Goal: Navigation & Orientation: Find specific page/section

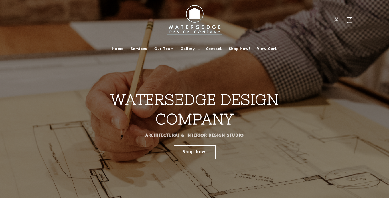
click at [335, 21] on icon at bounding box center [336, 20] width 6 height 6
click at [347, 21] on icon at bounding box center [348, 19] width 13 height 13
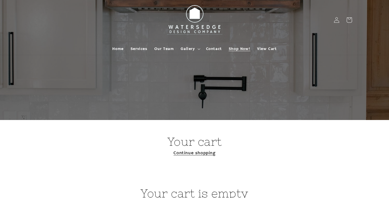
click at [242, 49] on span "Shop Now!" at bounding box center [239, 48] width 21 height 5
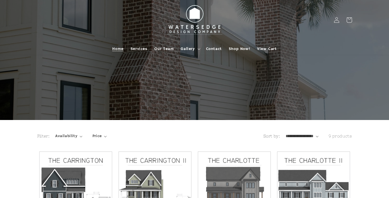
click at [116, 50] on span "Home" at bounding box center [117, 48] width 11 height 5
